Goal: Task Accomplishment & Management: Use online tool/utility

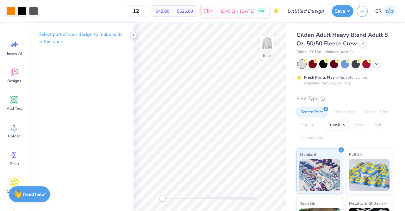
click at [134, 35] on icon at bounding box center [133, 35] width 5 height 5
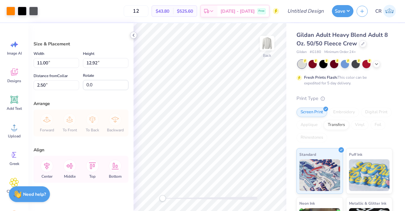
click at [133, 34] on icon at bounding box center [133, 35] width 5 height 5
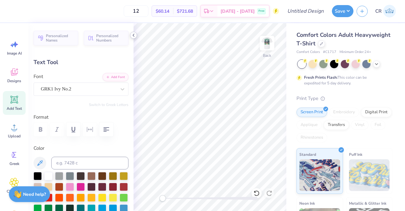
scroll to position [5, 1]
type textarea "F"
click at [9, 155] on div "Greek" at bounding box center [14, 158] width 23 height 24
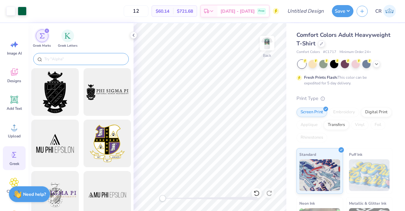
click at [76, 60] on input "text" at bounding box center [84, 59] width 81 height 6
click at [67, 35] on img "filter for Greek Letters" at bounding box center [68, 35] width 6 height 6
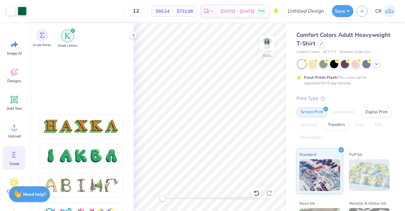
scroll to position [753, 0]
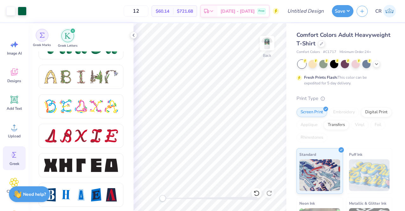
click at [42, 36] on img "filter for Greek Marks" at bounding box center [42, 35] width 5 height 5
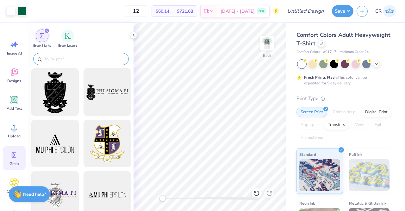
click at [71, 63] on div at bounding box center [81, 59] width 96 height 12
click at [75, 60] on input "text" at bounding box center [84, 59] width 81 height 6
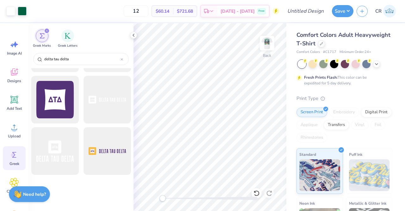
scroll to position [0, 0]
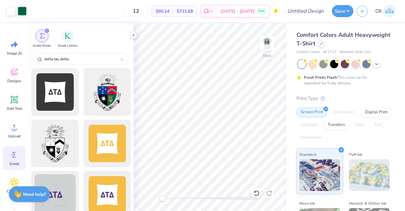
type input "delta tau delta"
click at [58, 186] on div at bounding box center [55, 195] width 52 height 52
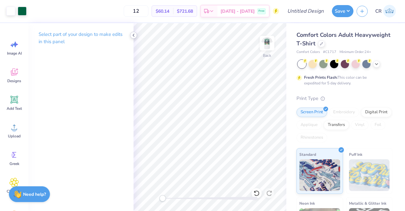
click at [133, 35] on icon at bounding box center [133, 35] width 5 height 5
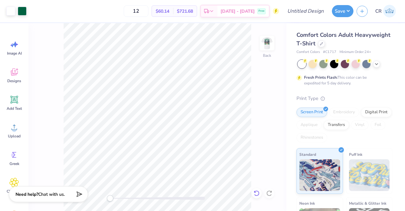
click at [261, 193] on div at bounding box center [257, 193] width 10 height 10
click at [260, 193] on icon at bounding box center [257, 193] width 6 height 6
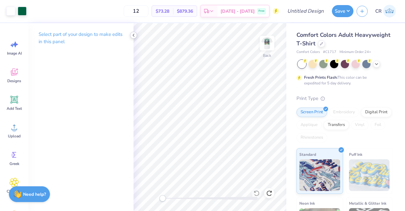
click at [132, 37] on icon at bounding box center [133, 35] width 5 height 5
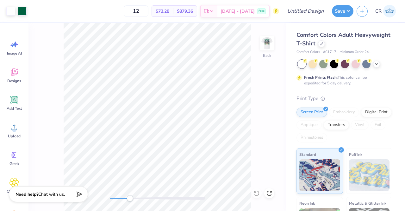
drag, startPoint x: 110, startPoint y: 198, endPoint x: 133, endPoint y: 196, distance: 22.9
click at [133, 196] on div "Accessibility label" at bounding box center [130, 198] width 6 height 6
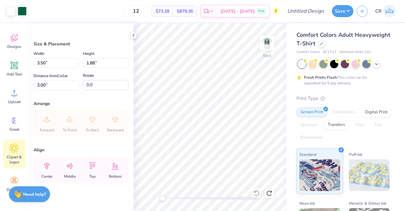
scroll to position [67, 0]
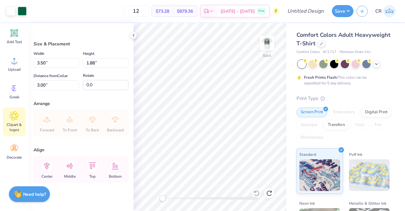
click at [14, 121] on div "Clipart & logos" at bounding box center [14, 121] width 23 height 29
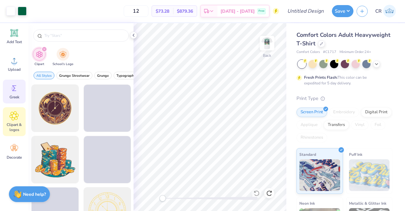
click at [16, 89] on icon at bounding box center [15, 88] width 10 height 10
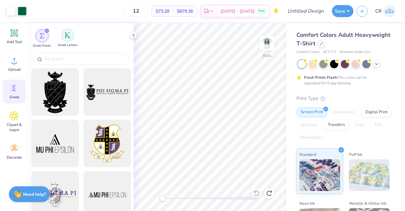
click at [65, 39] on div "filter for Greek Letters" at bounding box center [67, 35] width 13 height 13
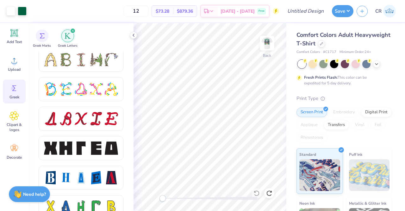
scroll to position [769, 0]
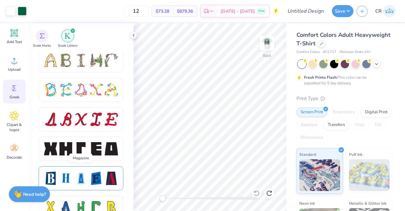
click at [81, 180] on div at bounding box center [80, 177] width 13 height 13
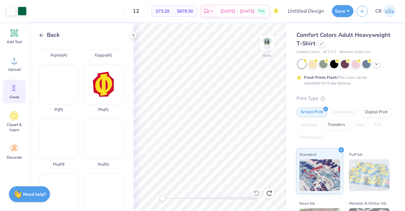
scroll to position [227, 0]
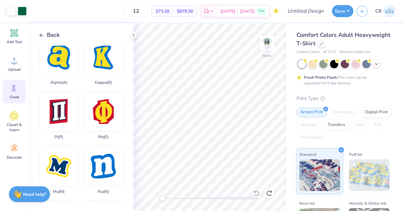
click at [45, 33] on div "Back" at bounding box center [49, 35] width 21 height 9
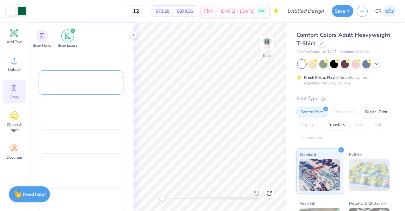
scroll to position [305, 0]
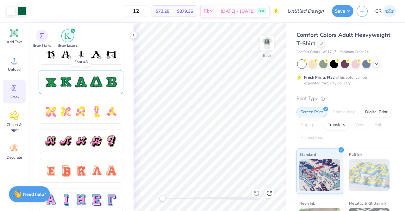
click at [102, 92] on div at bounding box center [81, 82] width 85 height 24
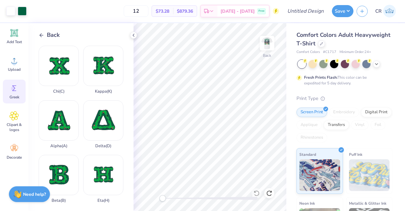
click at [48, 36] on span "Back" at bounding box center [53, 35] width 13 height 9
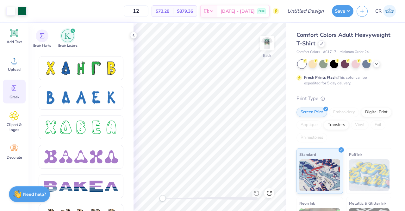
scroll to position [908, 0]
click at [77, 135] on div at bounding box center [81, 127] width 85 height 24
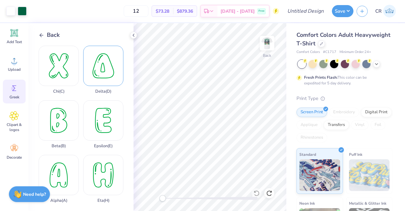
click at [101, 79] on div "Delta ( D )" at bounding box center [103, 70] width 40 height 48
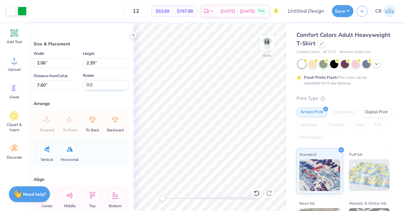
type input "2.06"
type input "2.39"
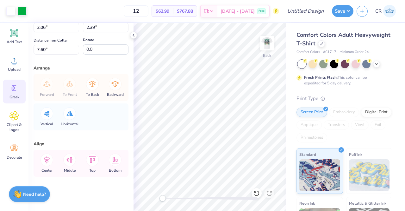
click at [19, 90] on icon at bounding box center [15, 88] width 10 height 10
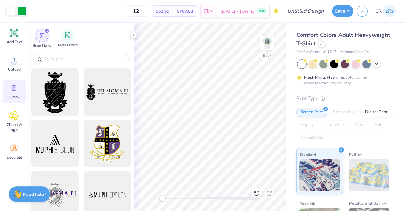
click at [74, 41] on div "Greek Letters" at bounding box center [68, 38] width 20 height 19
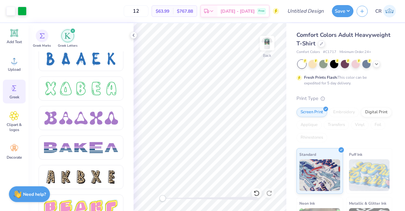
scroll to position [947, 0]
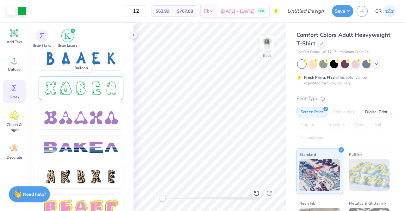
click at [102, 97] on div at bounding box center [81, 88] width 85 height 24
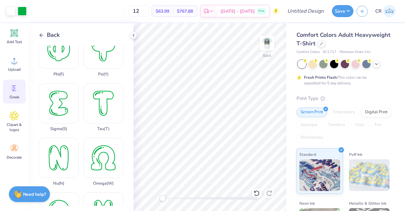
scroll to position [399, 0]
click at [105, 90] on div "Tau ( T )" at bounding box center [103, 107] width 40 height 48
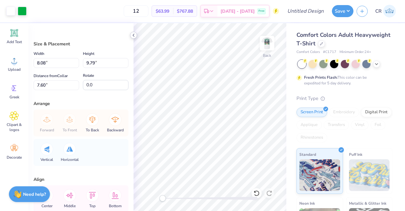
click at [132, 37] on icon at bounding box center [133, 35] width 5 height 5
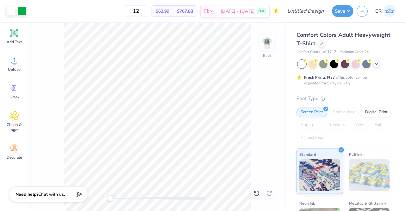
type input "4.96"
type input "6.01"
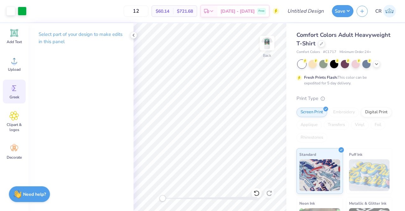
click at [16, 99] on div "Greek" at bounding box center [14, 92] width 23 height 24
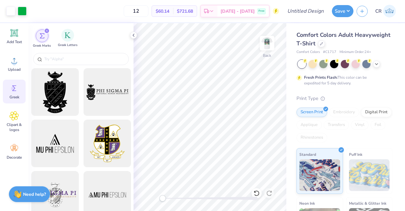
click at [66, 42] on div "Greek Letters" at bounding box center [68, 38] width 20 height 19
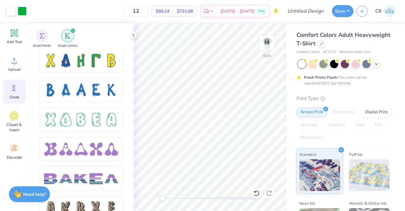
scroll to position [909, 0]
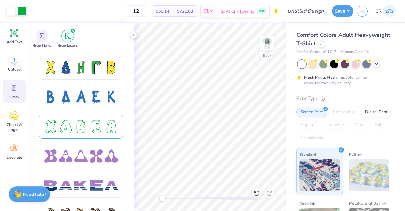
click at [79, 122] on div at bounding box center [80, 126] width 13 height 13
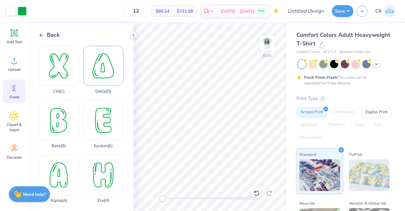
click at [105, 61] on div "Delta ( D )" at bounding box center [103, 70] width 40 height 48
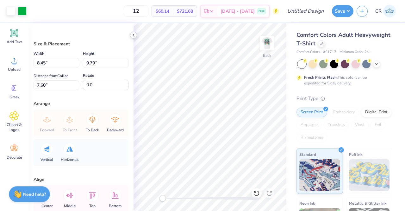
click at [134, 36] on polyline at bounding box center [133, 35] width 1 height 3
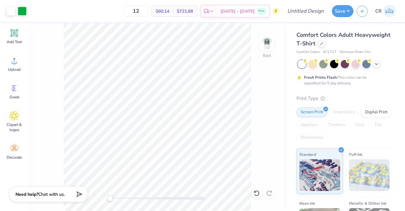
type input "2.90"
type input "3.36"
drag, startPoint x: 110, startPoint y: 198, endPoint x: 125, endPoint y: 198, distance: 15.8
click at [125, 198] on div "Accessibility label" at bounding box center [125, 198] width 6 height 6
type input "1.39"
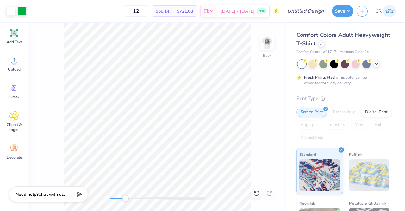
type input "1.61"
type input "2.71"
type input "2.06"
type input "2.39"
type input "7.60"
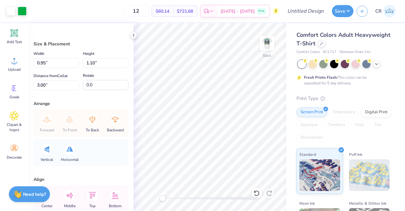
type input "0.95"
type input "1.10"
click at [325, 45] on div at bounding box center [321, 43] width 7 height 7
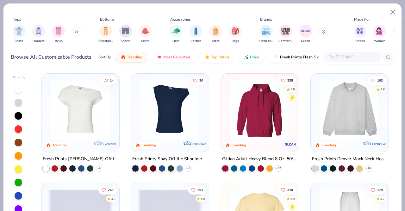
click at [340, 56] on input "text" at bounding box center [352, 56] width 49 height 7
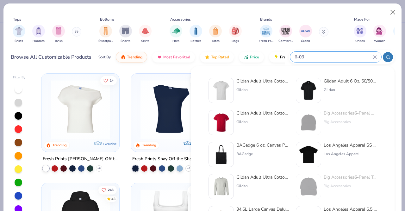
type input "6-030"
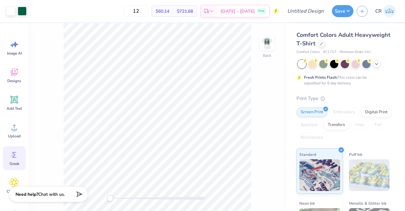
click at [16, 154] on icon at bounding box center [15, 155] width 10 height 10
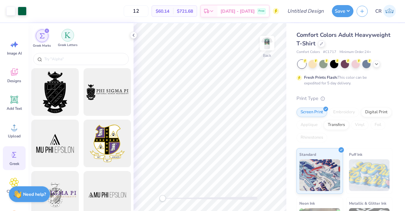
click at [70, 35] on img "filter for Greek Letters" at bounding box center [68, 35] width 6 height 6
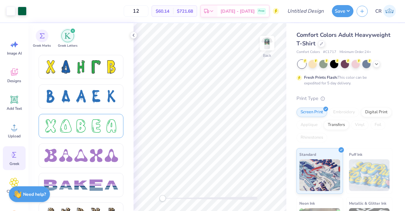
scroll to position [909, 0]
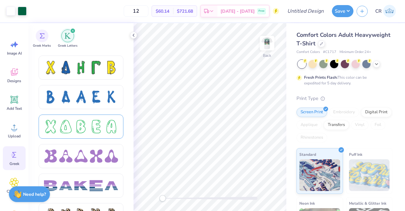
click at [90, 130] on div at bounding box center [96, 126] width 13 height 13
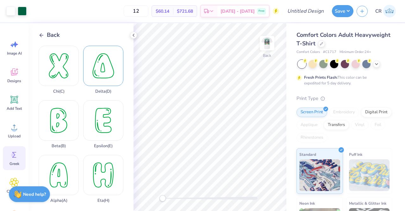
click at [105, 75] on div "Delta ( D )" at bounding box center [103, 70] width 40 height 48
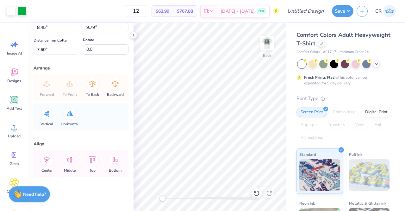
scroll to position [0, 0]
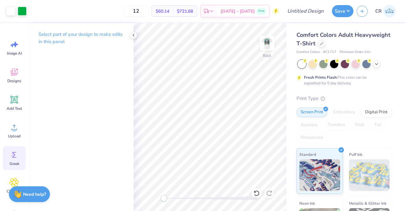
click at [16, 149] on div "Greek" at bounding box center [14, 158] width 23 height 24
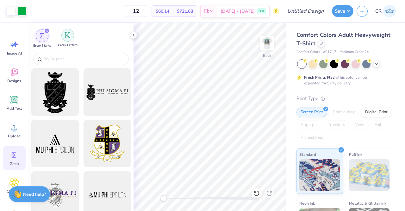
click at [65, 36] on img "filter for Greek Letters" at bounding box center [68, 35] width 6 height 6
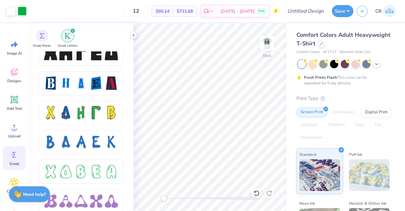
scroll to position [871, 0]
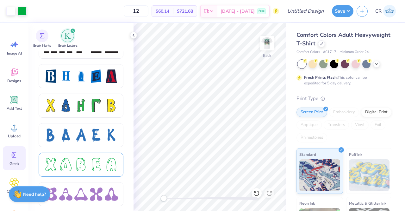
click at [109, 166] on div at bounding box center [111, 164] width 13 height 13
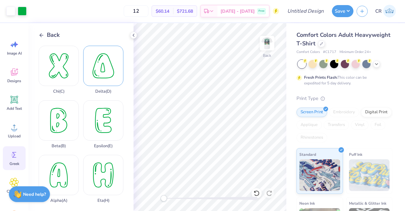
click at [101, 77] on div "Delta ( D )" at bounding box center [103, 70] width 40 height 48
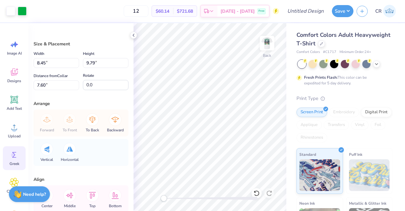
click at [17, 153] on icon at bounding box center [15, 155] width 10 height 10
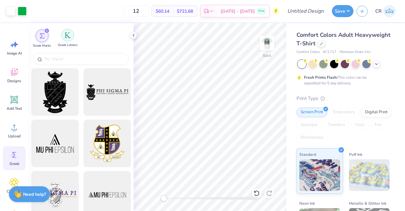
click at [66, 36] on img "filter for Greek Letters" at bounding box center [68, 35] width 6 height 6
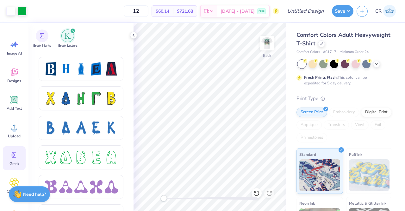
scroll to position [887, 0]
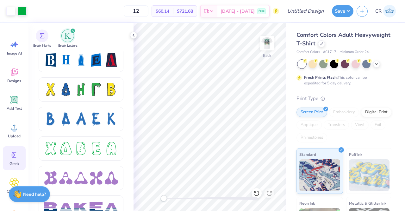
click at [116, 163] on div at bounding box center [81, 150] width 85 height 29
click at [115, 156] on div at bounding box center [81, 148] width 85 height 24
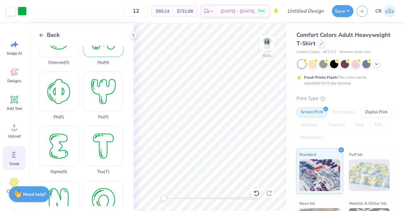
scroll to position [359, 0]
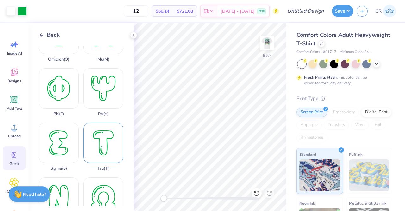
click at [99, 135] on div "Tau ( T )" at bounding box center [103, 147] width 40 height 48
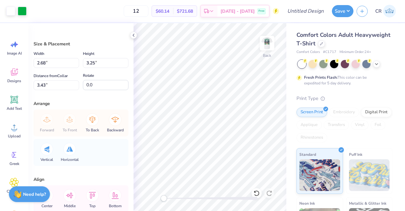
type input "2.68"
type input "3.25"
type input "3.43"
type input "8.45"
type input "9.79"
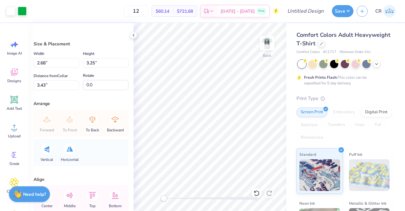
type input "7.60"
type input "2.62"
type input "3.03"
click at [134, 35] on icon at bounding box center [133, 35] width 5 height 5
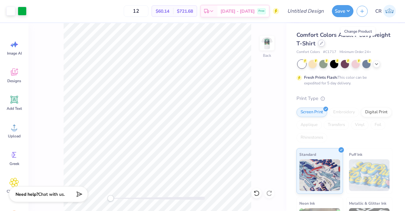
click at [325, 44] on div at bounding box center [321, 43] width 7 height 7
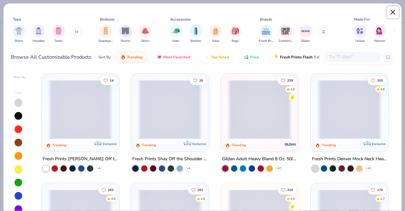
click at [394, 14] on button "Close" at bounding box center [393, 12] width 12 height 12
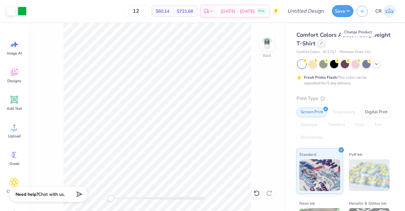
click at [323, 43] on icon at bounding box center [322, 43] width 3 height 3
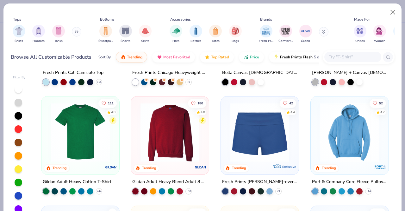
scroll to position [64, 0]
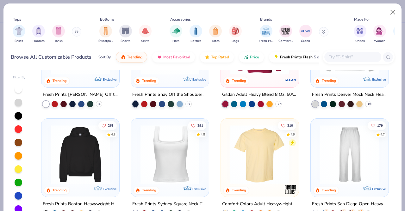
click at [336, 58] on input "text" at bounding box center [352, 56] width 49 height 7
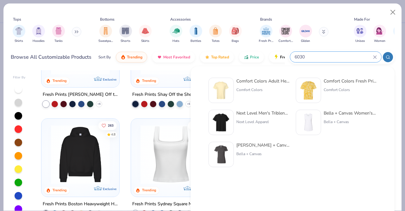
type input "6030"
click at [269, 82] on div "Comfort Colors Adult Heavyweight RS Pocket T-Shirt" at bounding box center [263, 81] width 53 height 7
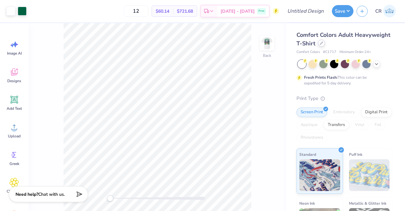
click at [325, 43] on div at bounding box center [321, 43] width 7 height 7
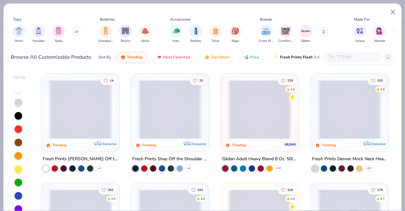
click at [357, 52] on div at bounding box center [353, 57] width 57 height 10
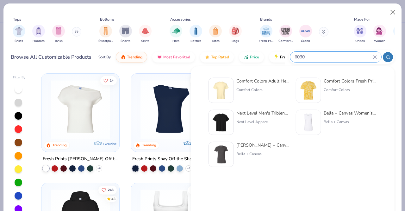
type input "6030"
click at [249, 87] on div "Comfort Colors" at bounding box center [263, 90] width 53 height 6
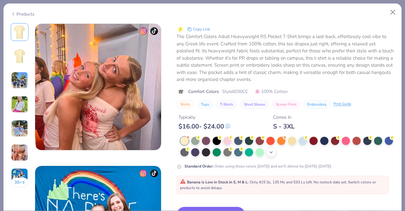
scroll to position [747, 0]
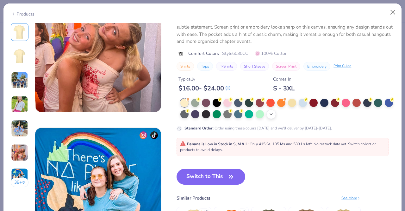
click at [274, 115] on icon at bounding box center [271, 113] width 5 height 5
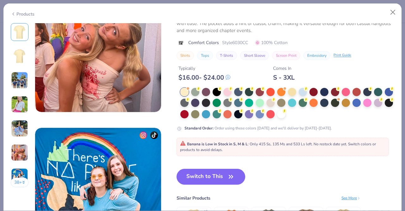
scroll to position [773, 0]
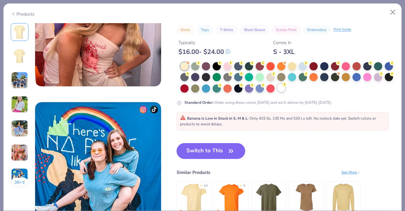
click at [286, 91] on div at bounding box center [281, 88] width 8 height 8
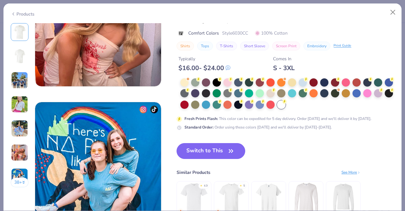
click at [227, 154] on button "Switch to This" at bounding box center [211, 151] width 69 height 16
click at [393, 12] on button "Close" at bounding box center [393, 12] width 12 height 12
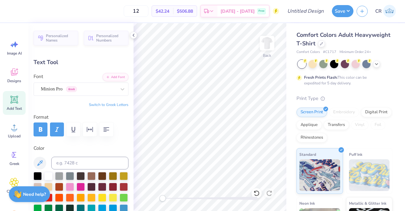
scroll to position [5, 1]
type textarea "P"
type textarea "S"
type textarea "DELT"
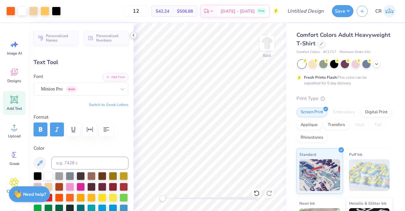
click at [134, 36] on icon at bounding box center [133, 35] width 5 height 5
type input "1.72"
type input "0.59"
type input "5.72"
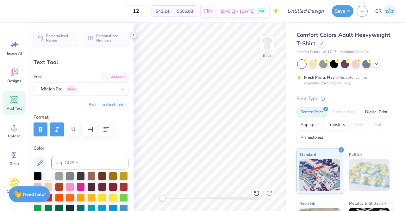
type textarea "2025"
click at [132, 35] on icon at bounding box center [133, 35] width 5 height 5
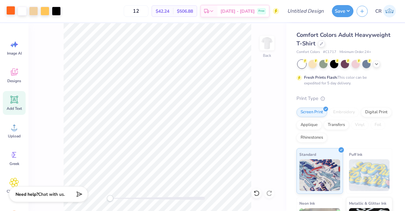
click at [11, 11] on div at bounding box center [10, 10] width 9 height 9
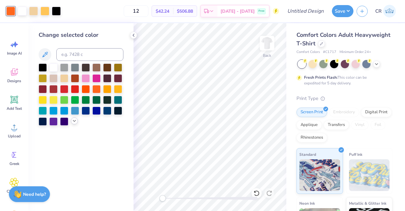
click at [75, 121] on icon at bounding box center [74, 120] width 5 height 5
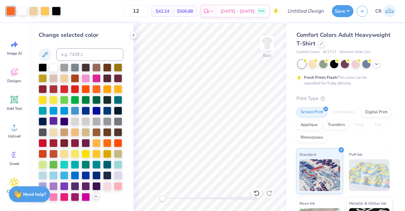
click at [56, 121] on div at bounding box center [53, 121] width 8 height 8
click at [135, 35] on icon at bounding box center [133, 35] width 5 height 5
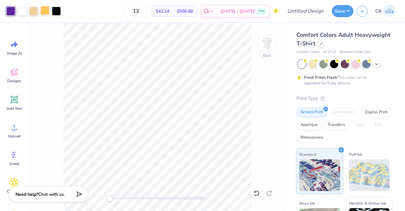
click at [45, 11] on div at bounding box center [45, 10] width 9 height 9
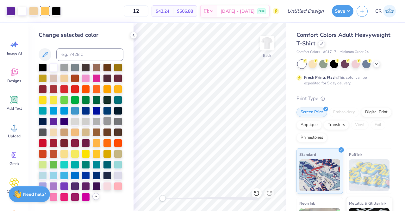
click at [103, 125] on div at bounding box center [107, 121] width 8 height 8
click at [134, 36] on polyline at bounding box center [133, 35] width 1 height 3
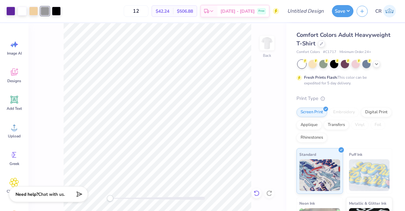
click at [259, 191] on icon at bounding box center [257, 193] width 6 height 6
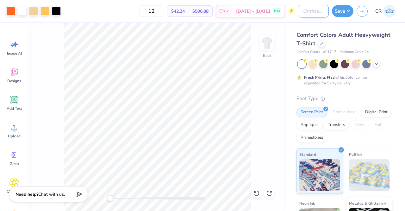
click at [314, 14] on input "Design Title" at bounding box center [313, 11] width 31 height 13
type input "dtd parents shirt"
click at [335, 8] on button "Save" at bounding box center [343, 10] width 22 height 12
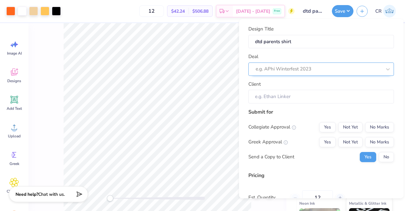
click at [336, 68] on div at bounding box center [319, 69] width 126 height 9
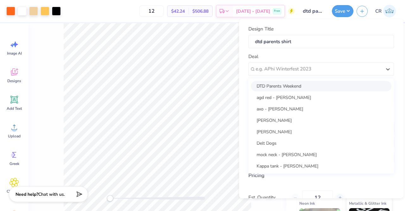
click at [315, 86] on div "DTD Parents Weekend" at bounding box center [321, 86] width 141 height 10
type input "Dylan Mollo"
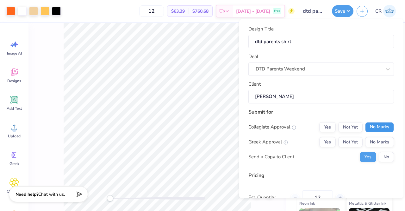
click at [378, 129] on button "No Marks" at bounding box center [380, 127] width 29 height 10
click at [326, 140] on button "Yes" at bounding box center [328, 142] width 16 height 10
type input "$50.09"
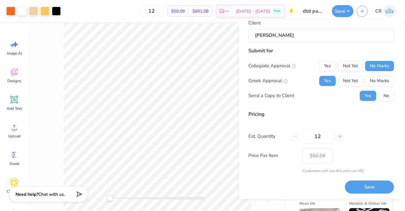
drag, startPoint x: 326, startPoint y: 140, endPoint x: 287, endPoint y: 140, distance: 38.6
click at [287, 140] on div "Est. Quantity 12" at bounding box center [322, 136] width 146 height 15
type input "135"
type input "$21.30"
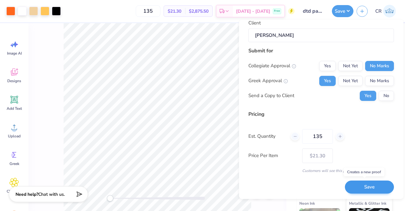
type input "135"
click at [360, 185] on button "Save" at bounding box center [369, 186] width 49 height 13
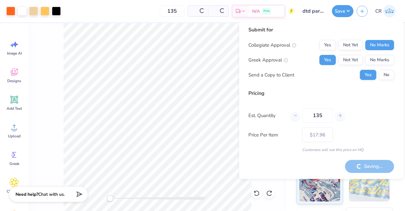
type input "– –"
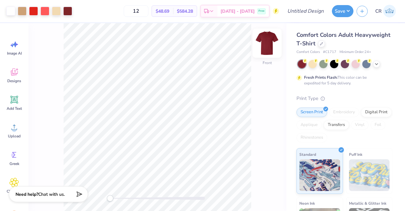
click at [268, 45] on img at bounding box center [267, 42] width 25 height 25
click at [271, 47] on img at bounding box center [267, 42] width 25 height 25
click at [325, 45] on div at bounding box center [321, 43] width 7 height 7
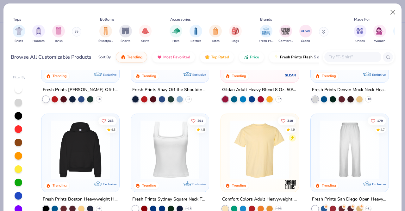
scroll to position [81, 0]
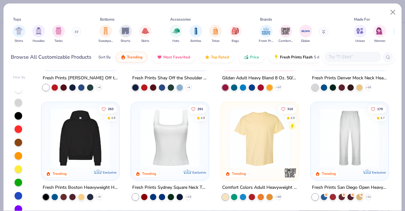
click at [269, 149] on img at bounding box center [259, 137] width 65 height 59
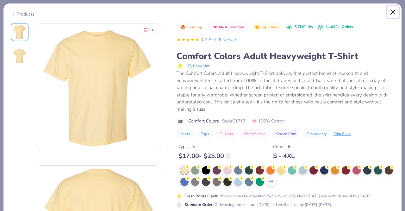
click at [393, 11] on button "Close" at bounding box center [393, 12] width 12 height 12
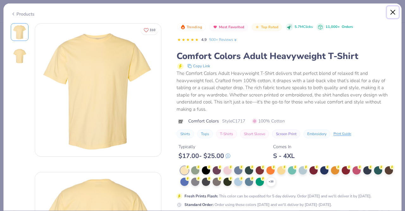
click at [393, 14] on button "Close" at bounding box center [393, 12] width 12 height 12
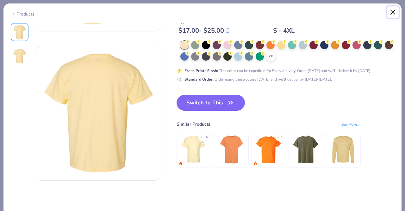
scroll to position [100, 0]
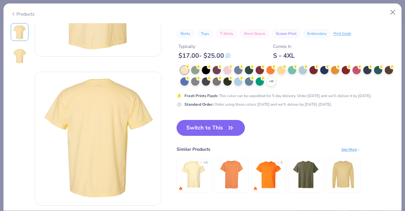
click at [276, 81] on div "+ 38" at bounding box center [288, 76] width 214 height 20
click at [274, 81] on icon at bounding box center [271, 81] width 5 height 5
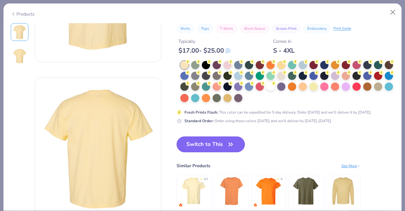
scroll to position [0, 0]
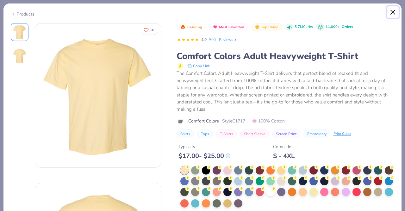
click at [394, 12] on button "Close" at bounding box center [393, 12] width 12 height 12
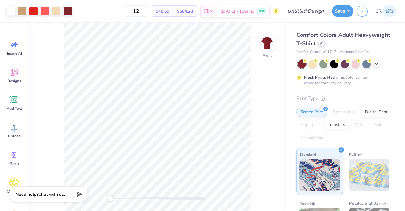
click at [323, 42] on icon at bounding box center [321, 42] width 3 height 3
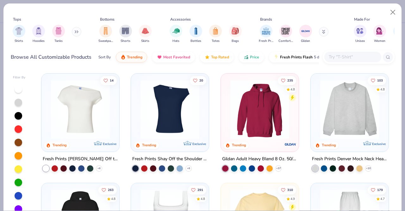
click at [353, 53] on input "text" at bounding box center [352, 56] width 49 height 7
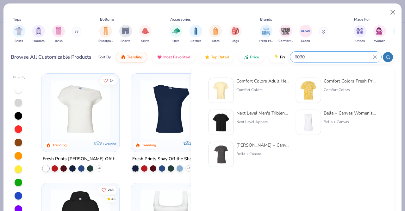
type input "6030"
click at [258, 84] on div "Comfort Colors Adult Heavyweight RS Pocket T-Shirt Comfort Colors" at bounding box center [263, 90] width 53 height 25
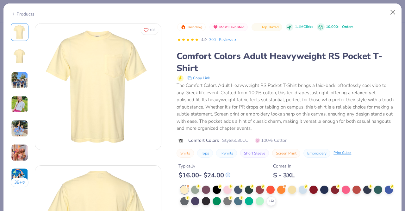
scroll to position [40, 0]
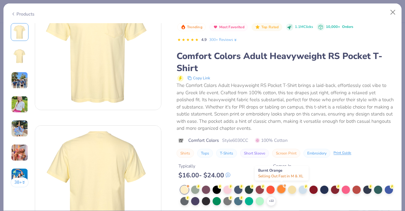
click at [281, 188] on div at bounding box center [281, 189] width 8 height 8
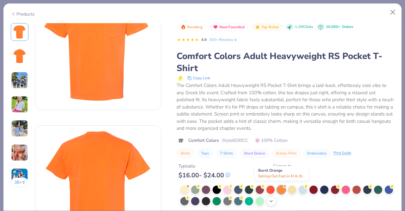
click at [274, 200] on icon at bounding box center [271, 200] width 5 height 5
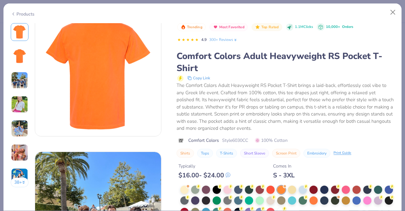
scroll to position [157, 0]
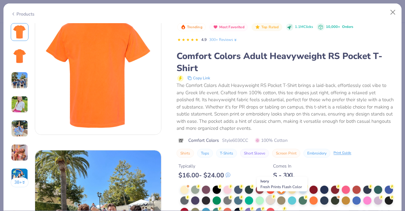
click at [275, 198] on div at bounding box center [271, 199] width 8 height 8
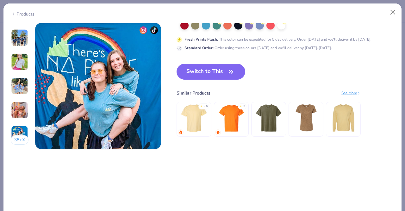
scroll to position [852, 0]
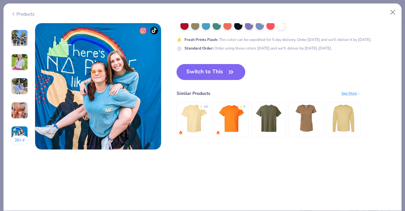
click at [234, 75] on icon "button" at bounding box center [231, 71] width 9 height 9
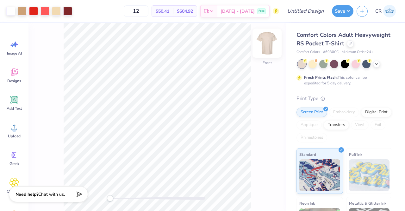
click at [266, 45] on img at bounding box center [267, 42] width 25 height 25
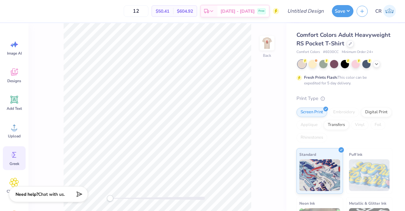
click at [18, 159] on icon at bounding box center [15, 155] width 10 height 10
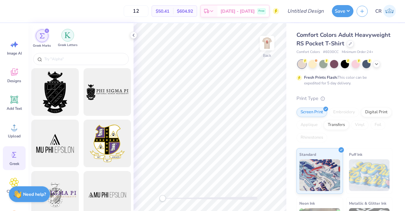
click at [68, 39] on div "filter for Greek Letters" at bounding box center [67, 35] width 13 height 13
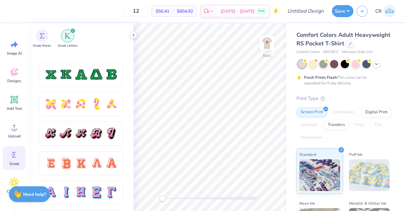
scroll to position [366, 0]
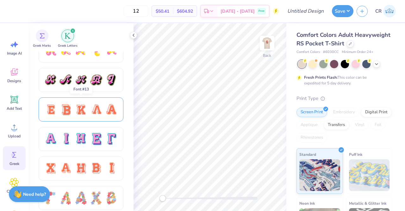
click at [102, 117] on div at bounding box center [81, 109] width 85 height 24
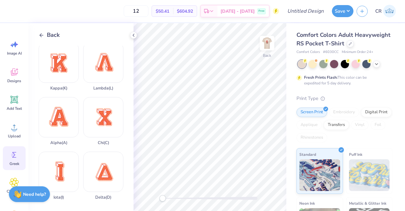
scroll to position [94, 0]
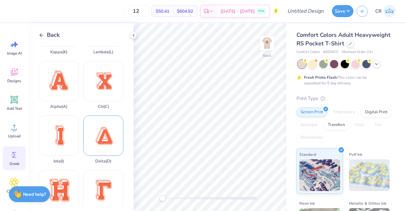
click at [104, 140] on div "Delta ( D )" at bounding box center [103, 139] width 40 height 48
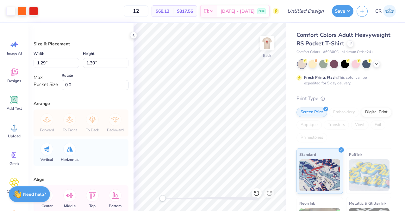
type input "1.29"
type input "1.30"
click at [9, 153] on div "Greek" at bounding box center [14, 158] width 23 height 24
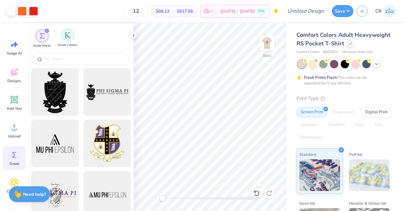
click at [65, 39] on div "filter for Greek Letters" at bounding box center [67, 35] width 13 height 13
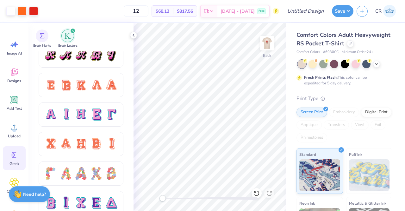
scroll to position [394, 0]
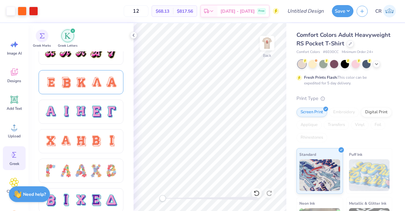
click at [104, 84] on div at bounding box center [81, 81] width 74 height 13
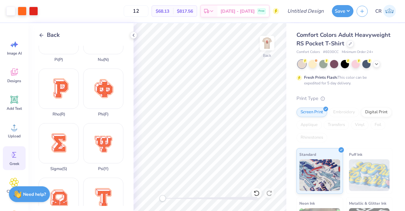
scroll to position [360, 0]
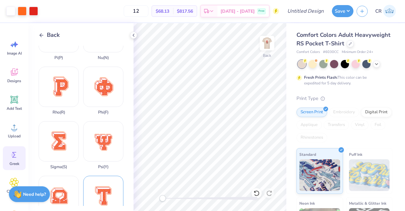
click at [101, 175] on div "Tau ( T )" at bounding box center [103, 199] width 40 height 48
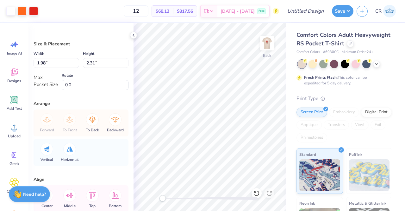
type input "1.98"
type input "2.31"
click at [9, 151] on div "Greek" at bounding box center [14, 158] width 23 height 24
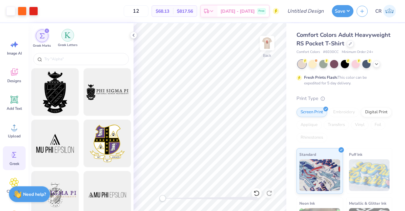
click at [65, 36] on img "filter for Greek Letters" at bounding box center [68, 35] width 6 height 6
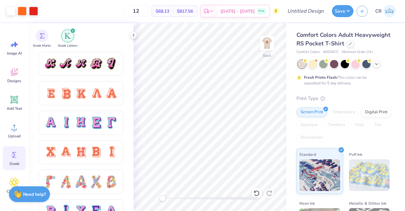
scroll to position [382, 0]
click at [98, 92] on div at bounding box center [96, 93] width 13 height 13
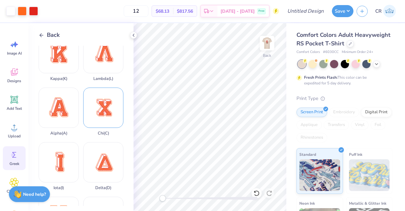
scroll to position [70, 0]
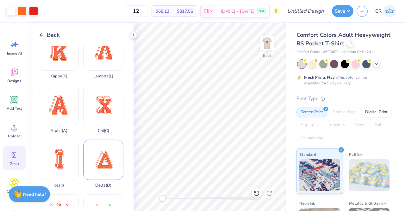
click at [98, 154] on div "Delta ( D )" at bounding box center [103, 163] width 40 height 48
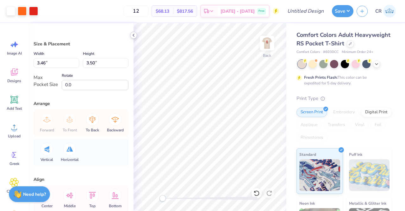
click at [133, 36] on icon at bounding box center [133, 35] width 5 height 5
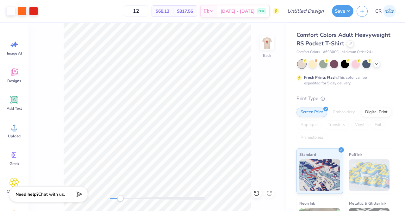
drag, startPoint x: 111, startPoint y: 198, endPoint x: 122, endPoint y: 197, distance: 11.5
click at [122, 197] on div "Accessibility label" at bounding box center [120, 198] width 6 height 6
type input "1.83"
type input "1.85"
type input "1.98"
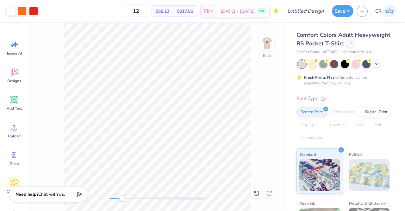
type input "2.31"
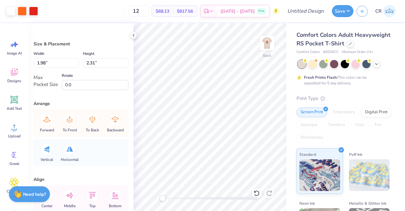
type input "1.06"
type input "1.24"
click at [194, 189] on div "Back" at bounding box center [210, 117] width 153 height 188
type input "1.20"
type input "1.21"
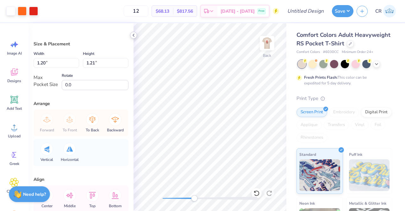
click at [134, 35] on icon at bounding box center [133, 35] width 5 height 5
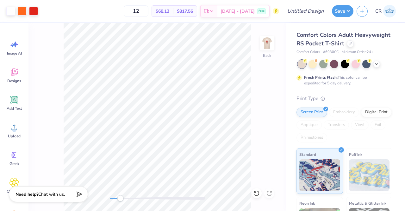
drag, startPoint x: 111, startPoint y: 198, endPoint x: 125, endPoint y: 196, distance: 14.0
click at [124, 196] on div "Accessibility label" at bounding box center [120, 198] width 6 height 6
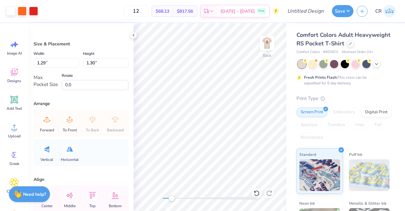
drag, startPoint x: 160, startPoint y: 199, endPoint x: 182, endPoint y: 195, distance: 22.5
click at [175, 195] on div "Accessibility label" at bounding box center [172, 198] width 6 height 6
type input "1.21"
type input "1.22"
type input "1.06"
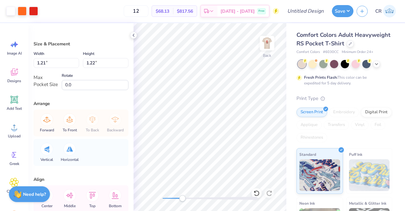
type input "1.24"
type input "1.20"
type input "1.21"
type input "1.22"
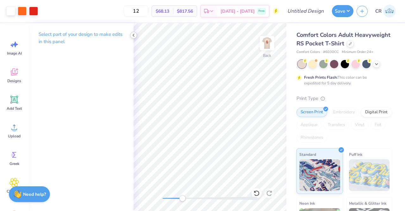
click at [133, 36] on icon at bounding box center [133, 35] width 5 height 5
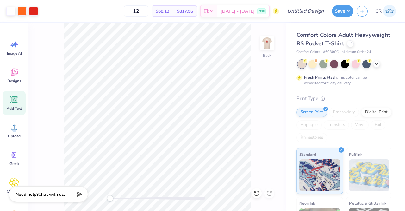
click at [21, 98] on div "Add Text" at bounding box center [14, 103] width 23 height 24
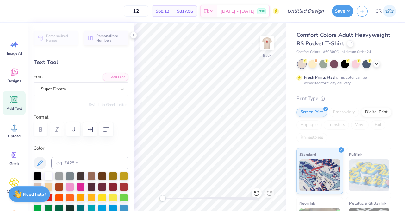
scroll to position [5, 1]
click at [106, 131] on icon "button" at bounding box center [107, 129] width 6 height 4
type textarea "Parents Weekend 2025"
drag, startPoint x: 164, startPoint y: 197, endPoint x: 179, endPoint y: 197, distance: 15.2
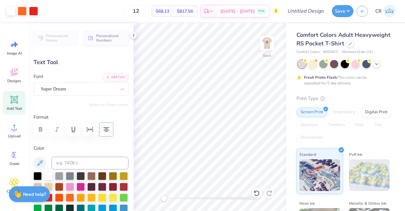
click at [167, 197] on div "Accessibility label" at bounding box center [164, 198] width 6 height 6
type input "3.43"
type input "0.82"
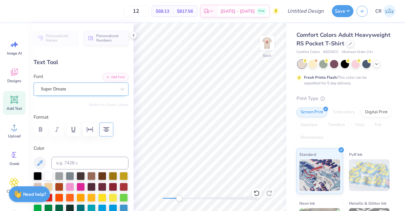
click at [94, 90] on div "Super Dream" at bounding box center [78, 89] width 77 height 10
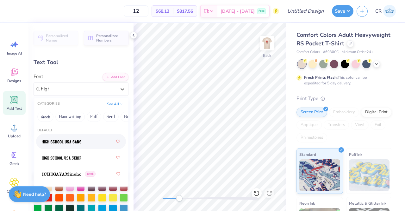
scroll to position [0, 0]
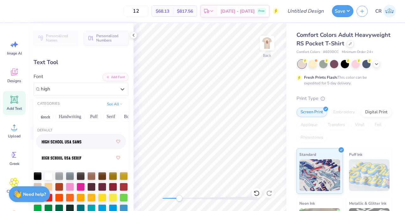
click at [87, 140] on div at bounding box center [81, 141] width 79 height 11
type input "high"
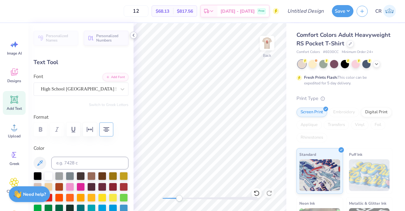
click at [134, 34] on icon at bounding box center [133, 35] width 5 height 5
click at [136, 34] on icon at bounding box center [133, 35] width 5 height 5
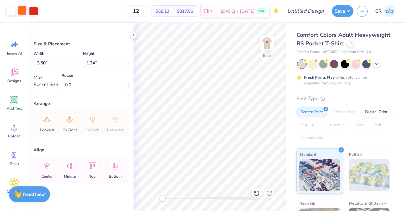
click at [22, 12] on div at bounding box center [22, 10] width 9 height 9
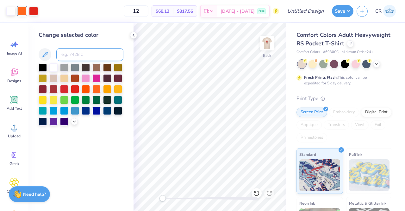
click at [79, 54] on input at bounding box center [89, 54] width 67 height 13
type input "151"
click at [35, 15] on div at bounding box center [33, 10] width 9 height 9
click at [73, 53] on input at bounding box center [89, 54] width 67 height 13
type input "151"
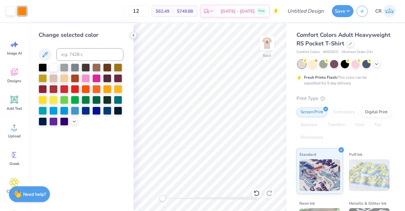
click at [136, 35] on div at bounding box center [133, 35] width 7 height 7
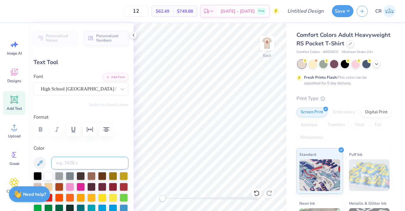
click at [79, 167] on input at bounding box center [89, 162] width 77 height 13
type input "151"
click at [135, 38] on div at bounding box center [133, 35] width 7 height 7
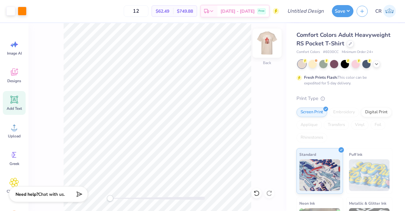
click at [270, 49] on img at bounding box center [267, 42] width 25 height 25
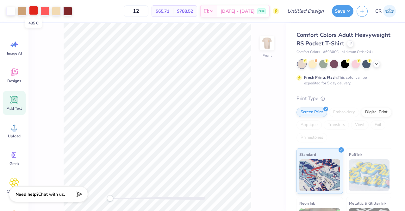
click at [34, 12] on div at bounding box center [33, 10] width 9 height 9
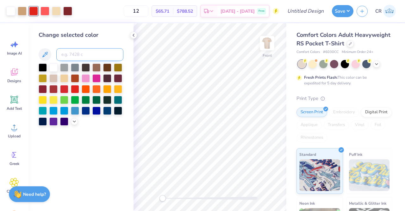
click at [75, 57] on input at bounding box center [89, 54] width 67 height 13
type input "151"
click at [46, 13] on div at bounding box center [45, 10] width 9 height 9
click at [54, 66] on div at bounding box center [53, 67] width 8 height 8
click at [23, 14] on div at bounding box center [22, 10] width 9 height 9
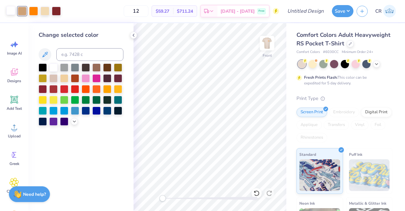
click at [12, 14] on div at bounding box center [10, 10] width 9 height 9
click at [20, 14] on div at bounding box center [22, 10] width 9 height 9
click at [54, 68] on div at bounding box center [53, 67] width 8 height 8
click at [46, 12] on div at bounding box center [45, 10] width 9 height 9
click at [70, 54] on input at bounding box center [89, 54] width 67 height 13
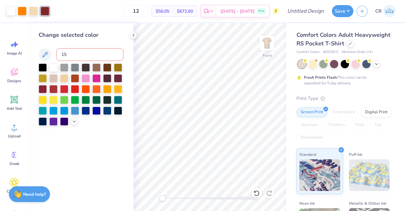
type input "151"
click at [132, 36] on icon at bounding box center [133, 35] width 5 height 5
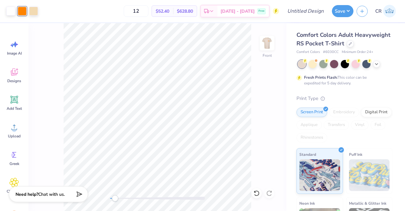
drag, startPoint x: 111, startPoint y: 199, endPoint x: 117, endPoint y: 198, distance: 5.7
click at [117, 198] on div "Accessibility label" at bounding box center [115, 198] width 6 height 6
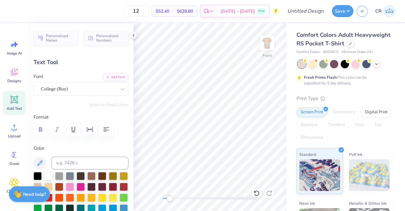
scroll to position [5, 1]
type textarea "S"
type textarea "DELTA TAU DELTA"
click at [135, 36] on icon at bounding box center [133, 35] width 5 height 5
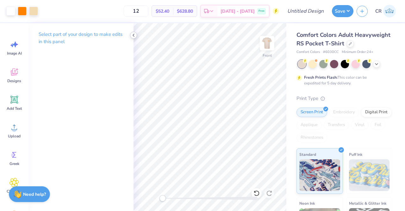
click at [134, 36] on icon at bounding box center [133, 35] width 5 height 5
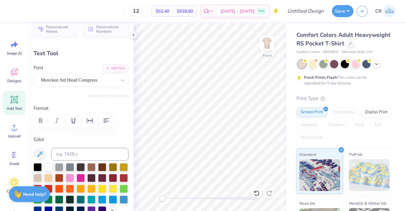
scroll to position [10, 0]
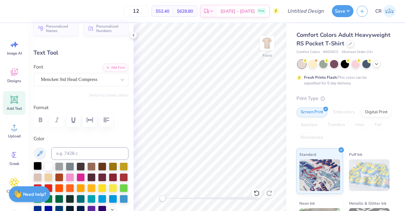
click at [39, 164] on div at bounding box center [38, 166] width 8 height 8
type input "8.71"
type input "2.69"
type input "3.08"
click at [41, 167] on div at bounding box center [38, 166] width 8 height 8
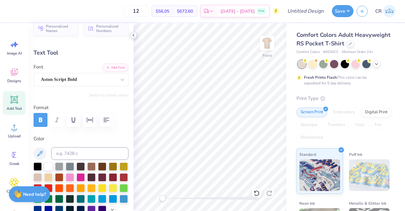
click at [133, 36] on icon at bounding box center [133, 35] width 5 height 5
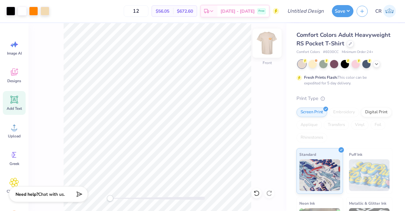
click at [270, 44] on img at bounding box center [267, 42] width 25 height 25
click at [264, 33] on div "Back" at bounding box center [158, 117] width 258 height 188
click at [275, 38] on div "Back" at bounding box center [158, 117] width 258 height 188
click at [274, 39] on img at bounding box center [267, 42] width 25 height 25
click at [272, 40] on img at bounding box center [267, 42] width 25 height 25
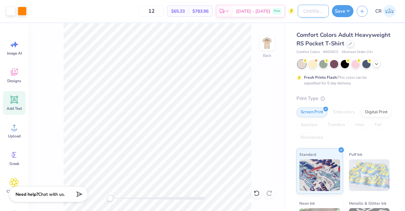
click at [318, 14] on input "Design Title" at bounding box center [313, 11] width 31 height 13
type input "DELT parents shirt"
click at [340, 11] on button "Save" at bounding box center [343, 10] width 22 height 12
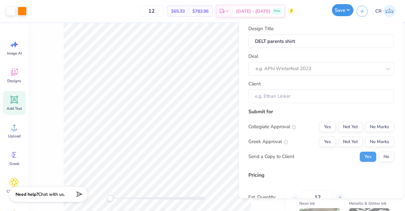
scroll to position [0, 0]
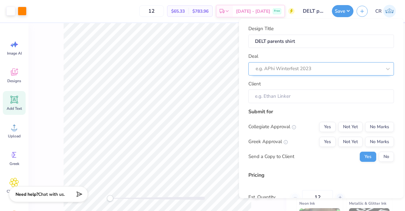
click at [317, 67] on div at bounding box center [319, 69] width 126 height 9
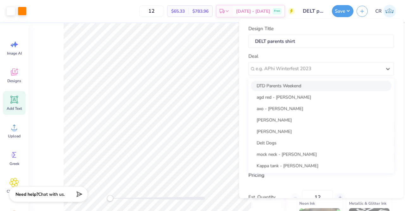
click at [307, 81] on div "DTD Parents Weekend" at bounding box center [321, 85] width 141 height 10
type input "Dylan Mollo"
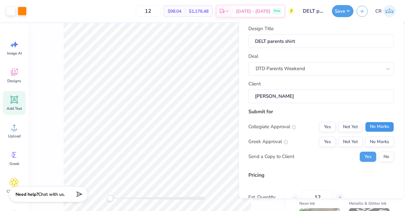
click at [369, 122] on button "No Marks" at bounding box center [380, 127] width 29 height 10
click at [322, 143] on button "Yes" at bounding box center [328, 142] width 16 height 10
type input "$77.47"
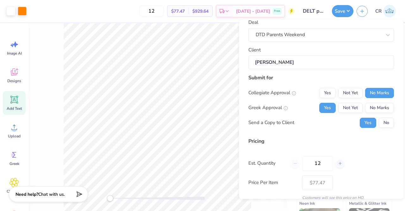
scroll to position [41, 0]
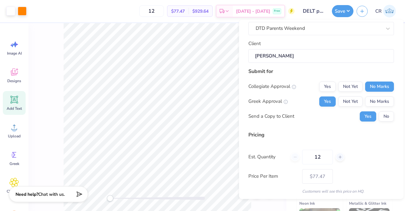
drag, startPoint x: 325, startPoint y: 153, endPoint x: 285, endPoint y: 152, distance: 39.6
click at [285, 152] on div "Est. Quantity 12" at bounding box center [322, 156] width 146 height 15
type input "135"
type input "$28.81"
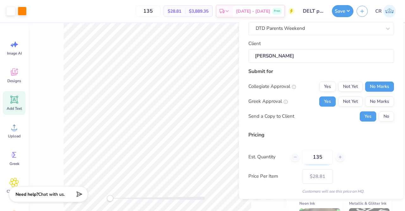
type input "134"
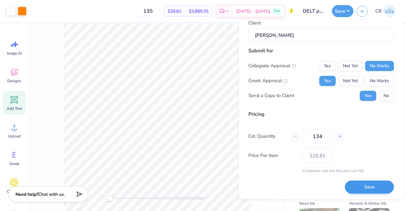
type input "134"
type input "$28.82"
type input "134"
click at [356, 183] on button "Save" at bounding box center [369, 186] width 49 height 13
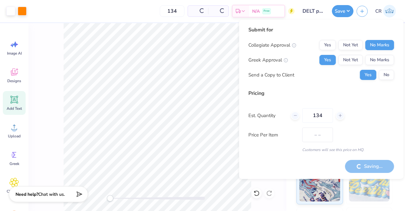
type input "$24.31"
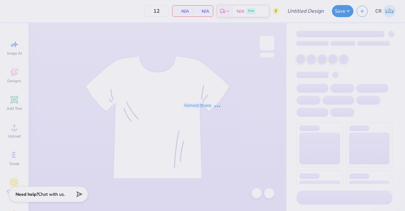
type input "dtd parents shirt"
type input "135"
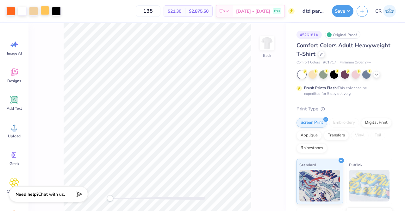
click at [42, 10] on div at bounding box center [45, 10] width 9 height 9
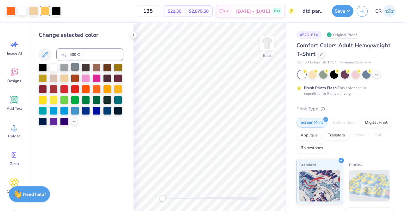
click at [74, 67] on div at bounding box center [75, 67] width 8 height 8
click at [67, 67] on div at bounding box center [64, 67] width 8 height 8
click at [134, 36] on icon at bounding box center [133, 35] width 5 height 5
